Goal: Task Accomplishment & Management: Manage account settings

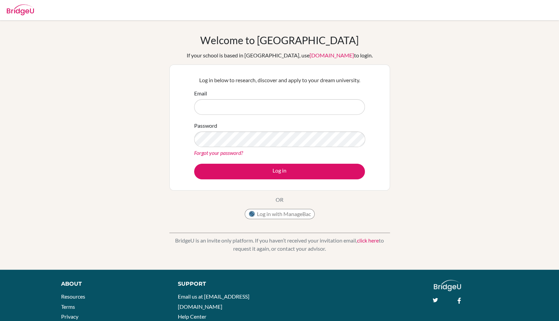
click at [217, 106] on input "Email" at bounding box center [279, 107] width 171 height 16
type input "oas20191471@olonlog.edu.mn"
click at [282, 218] on button "Log in with ManageBac" at bounding box center [280, 214] width 70 height 10
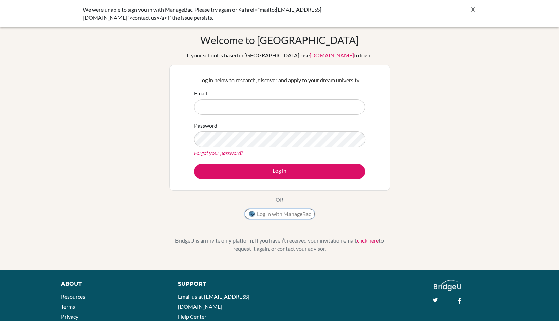
click at [279, 212] on button "Log in with ManageBac" at bounding box center [280, 214] width 70 height 10
click at [476, 7] on icon at bounding box center [473, 9] width 7 height 7
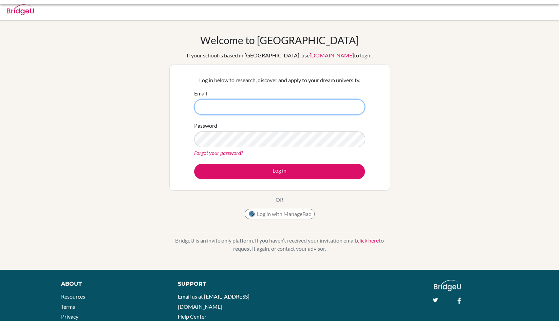
click at [231, 103] on input "Email" at bounding box center [279, 107] width 171 height 16
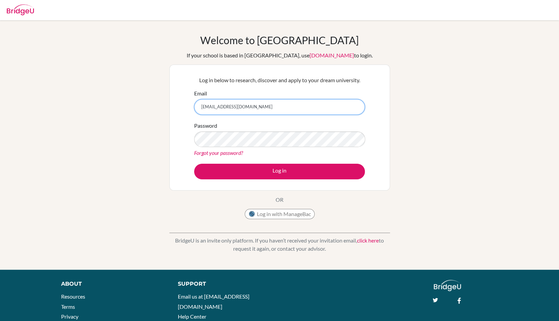
type input "[EMAIL_ADDRESS][DOMAIN_NAME]"
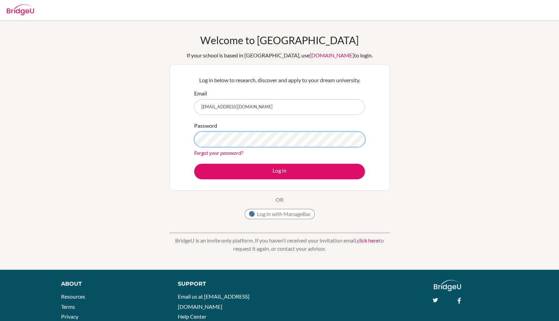
click at [194, 164] on button "Log in" at bounding box center [279, 172] width 171 height 16
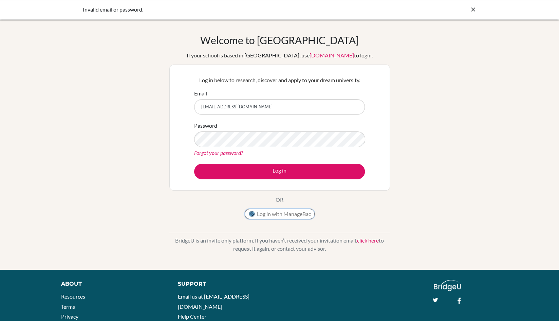
click at [283, 209] on button "Log in with ManageBac" at bounding box center [280, 214] width 70 height 10
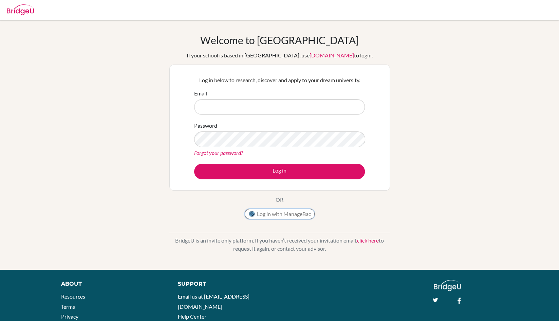
click at [262, 213] on button "Log in with ManageBac" at bounding box center [280, 214] width 70 height 10
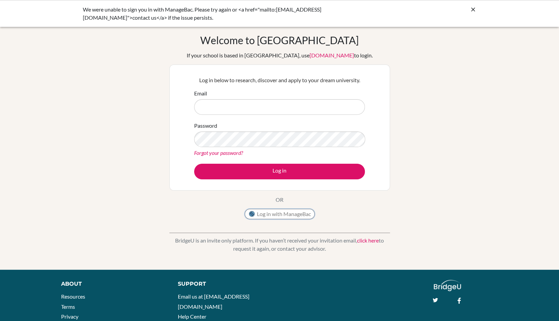
click at [263, 211] on button "Log in with ManageBac" at bounding box center [280, 214] width 70 height 10
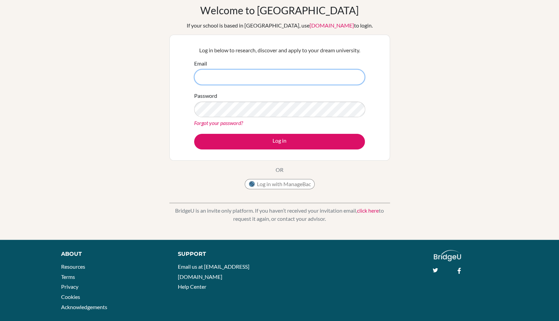
scroll to position [31, 0]
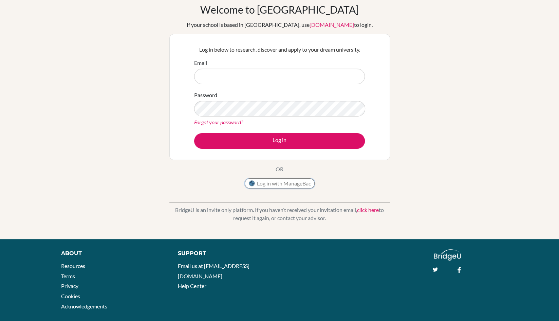
click at [272, 184] on button "Log in with ManageBac" at bounding box center [280, 183] width 70 height 10
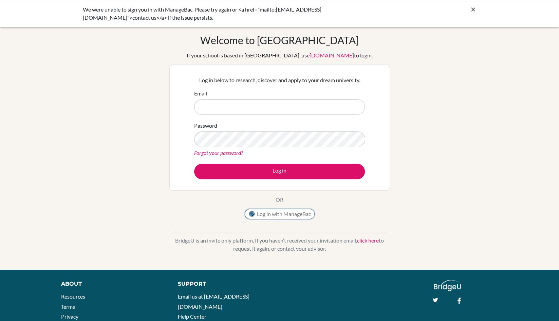
click at [266, 214] on button "Log in with ManageBac" at bounding box center [280, 214] width 70 height 10
click at [478, 10] on div "We were unable to sign you in with ManageBac. Please try again or <a href="mail…" at bounding box center [279, 13] width 559 height 27
click at [474, 9] on icon at bounding box center [473, 9] width 7 height 7
click at [290, 213] on button "Log in with ManageBac" at bounding box center [280, 214] width 70 height 10
click at [286, 109] on input "Email" at bounding box center [279, 107] width 171 height 16
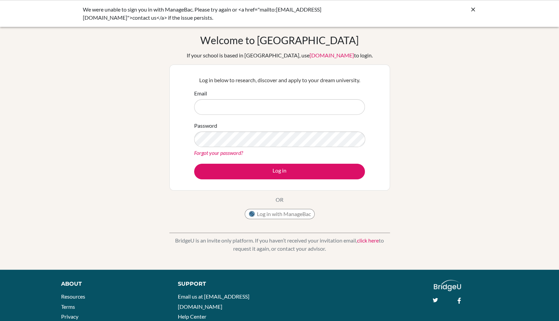
type input "oas20191471@olonlog.edu.mn"
click at [267, 147] on div "Password Forgot your password?" at bounding box center [279, 139] width 171 height 35
click at [232, 154] on link "Forgot your password?" at bounding box center [218, 152] width 49 height 6
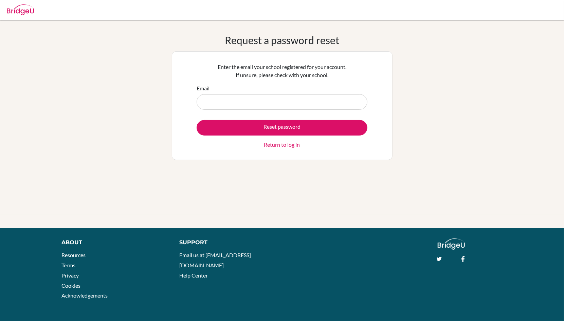
click at [270, 106] on input "Email" at bounding box center [282, 102] width 171 height 16
type input "[EMAIL_ADDRESS][DOMAIN_NAME]"
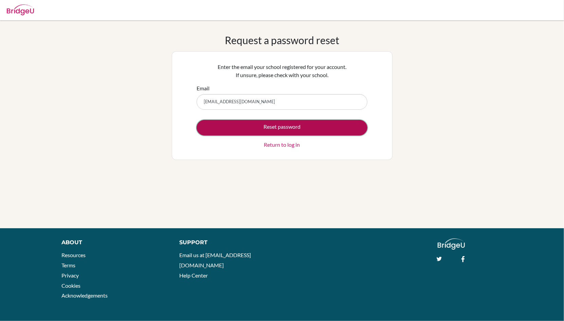
click at [276, 133] on button "Reset password" at bounding box center [282, 128] width 171 height 16
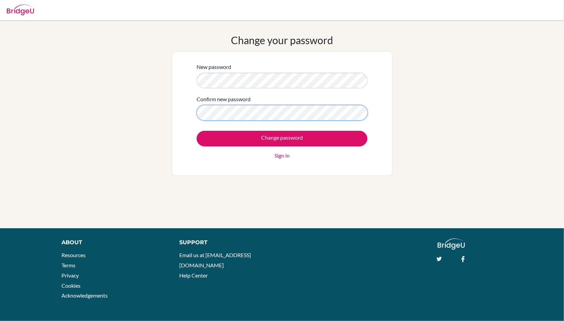
click at [197, 131] on input "Change password" at bounding box center [282, 139] width 171 height 16
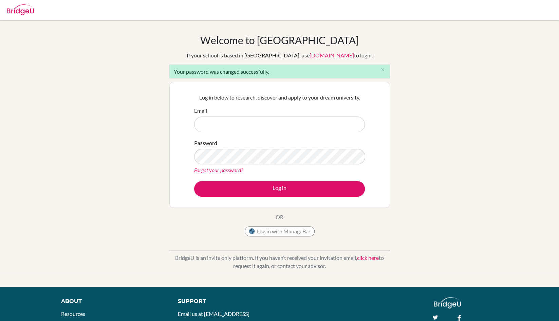
click at [233, 130] on input "Email" at bounding box center [279, 124] width 171 height 16
type input "[EMAIL_ADDRESS][DOMAIN_NAME]"
click at [194, 181] on button "Log in" at bounding box center [279, 189] width 171 height 16
